Goal: Task Accomplishment & Management: Use online tool/utility

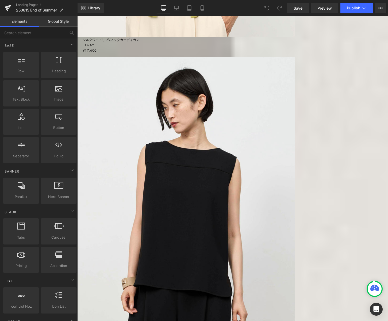
scroll to position [3270, 0]
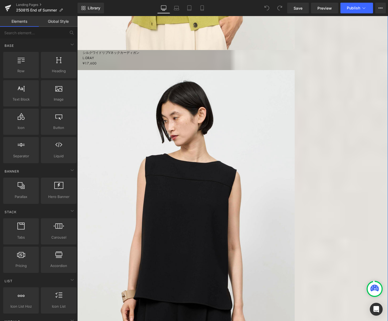
drag, startPoint x: 97, startPoint y: 120, endPoint x: 95, endPoint y: 114, distance: 7.1
click at [97, 120] on div "End of Summer Text Block サンプルテキストサンプルテキスト サンプルテキストサンプルテキスト Text Block Row" at bounding box center [232, 124] width 311 height 6702
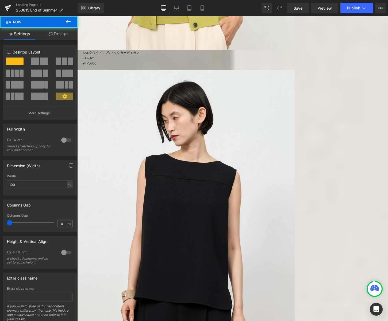
click at [84, 105] on div "End of Summer Text Block サンプルテキストサンプルテキスト サンプルテキストサンプルテキスト Text Block Row" at bounding box center [232, 124] width 311 height 6702
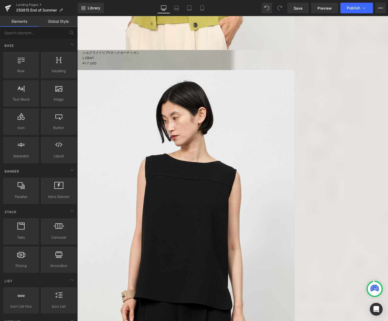
drag, startPoint x: 84, startPoint y: 102, endPoint x: 114, endPoint y: 105, distance: 30.4
click at [84, 102] on div "End of Summer Text Block サンプルテキストサンプルテキスト サンプルテキストサンプルテキスト Text Block Row" at bounding box center [232, 124] width 311 height 6702
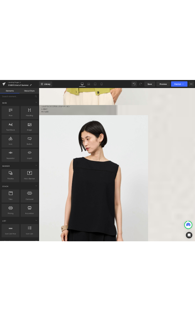
scroll to position [3261, 0]
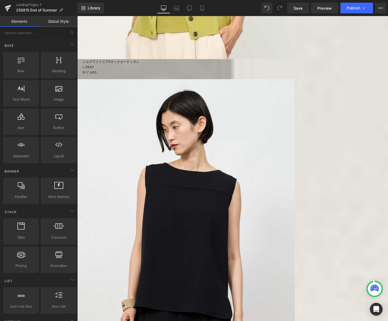
click at [202, 137] on div "End of Summer Text Block サンプルテキストサンプルテキスト サンプルテキストサンプルテキスト Text Block Row" at bounding box center [232, 38] width 311 height 6512
click at [301, 10] on span "Save" at bounding box center [298, 8] width 9 height 6
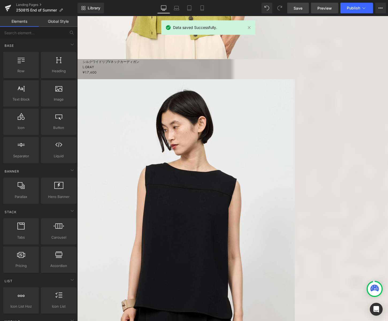
click at [324, 7] on span "Preview" at bounding box center [325, 8] width 14 height 6
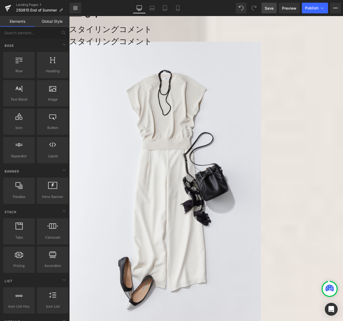
scroll to position [0, 0]
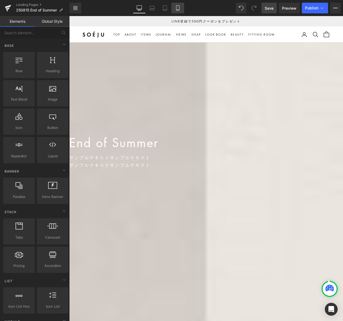
click at [178, 6] on icon at bounding box center [177, 7] width 5 height 5
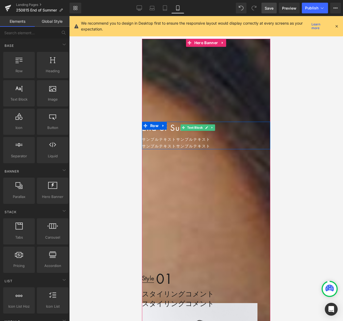
click at [181, 127] on p "End of Summer" at bounding box center [198, 128] width 112 height 12
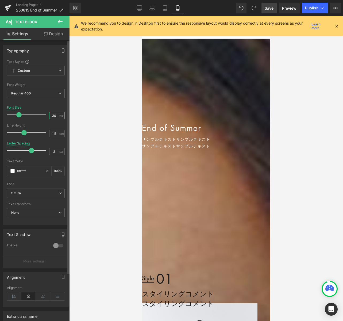
click at [55, 116] on input "30" at bounding box center [54, 115] width 9 height 7
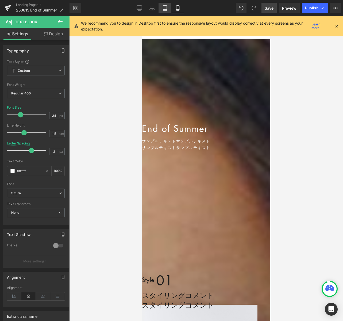
click at [163, 8] on icon at bounding box center [165, 7] width 5 height 5
type input "38"
type input "3"
type input "100"
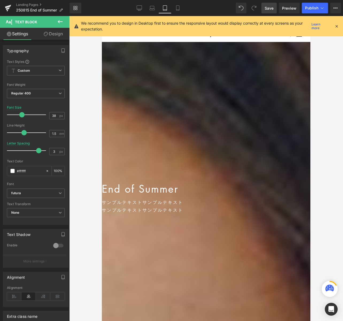
scroll to position [60, 0]
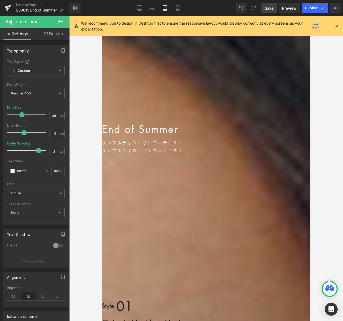
click at [269, 9] on span "Save" at bounding box center [269, 8] width 9 height 6
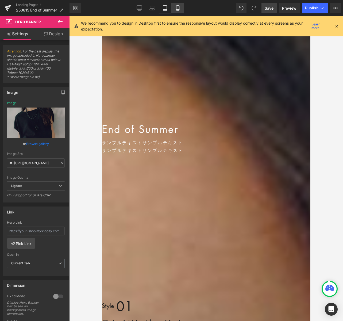
click at [176, 6] on icon at bounding box center [177, 7] width 5 height 5
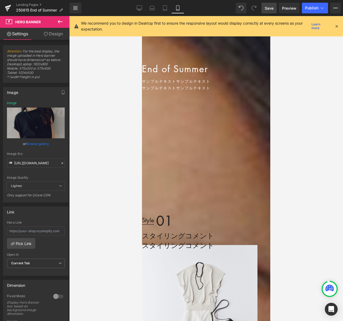
scroll to position [0, 0]
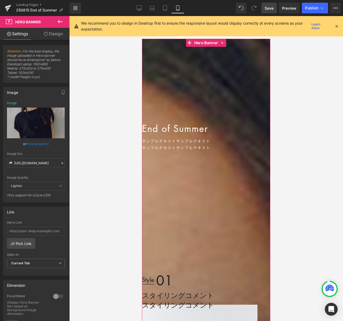
click at [56, 38] on link "Design" at bounding box center [53, 34] width 35 height 12
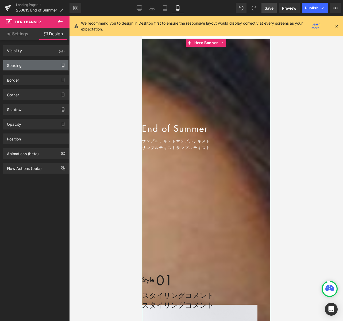
click at [62, 66] on icon "button" at bounding box center [63, 65] width 4 height 4
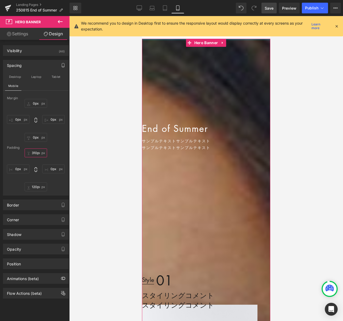
click at [36, 151] on input "310px" at bounding box center [36, 153] width 22 height 9
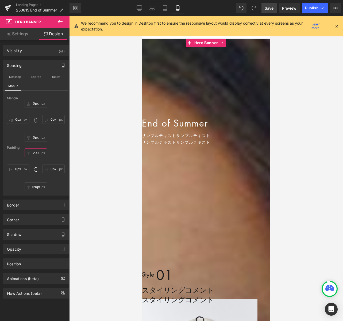
type input "280"
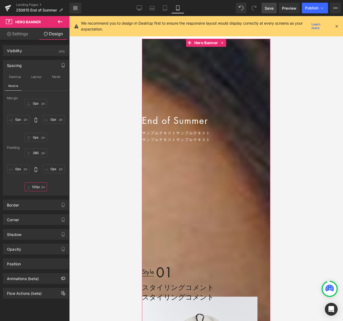
click at [34, 188] on input "120px" at bounding box center [36, 187] width 22 height 9
type input "100"
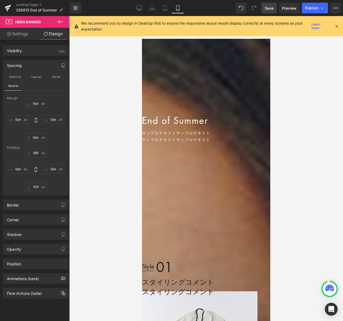
click at [273, 9] on span "Save" at bounding box center [269, 8] width 9 height 6
click at [271, 7] on span "Save" at bounding box center [269, 8] width 9 height 6
